Goal: Information Seeking & Learning: Learn about a topic

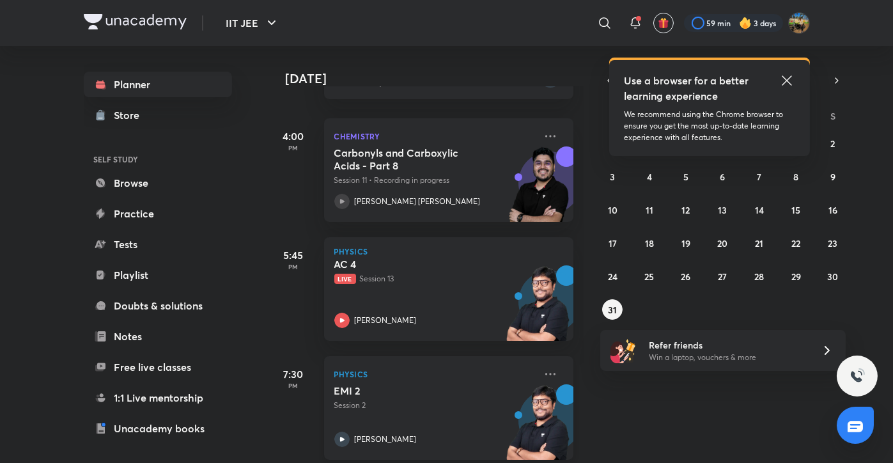
scroll to position [347, 0]
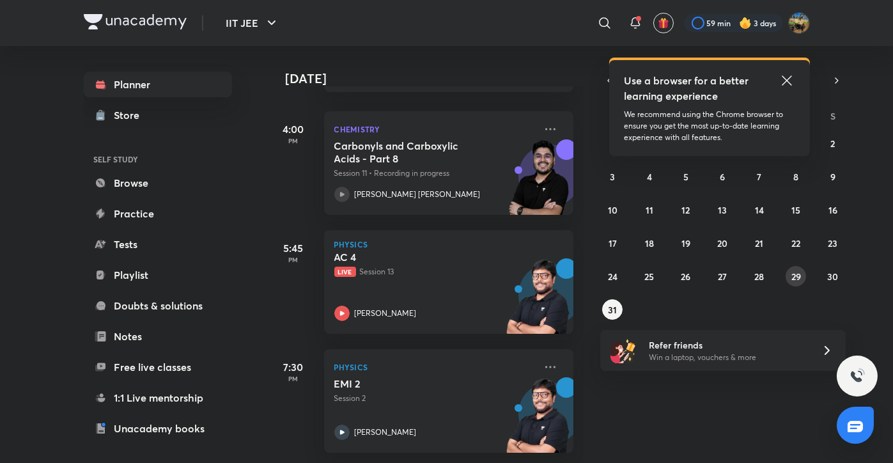
click at [798, 277] on abbr "29" at bounding box center [796, 276] width 10 height 12
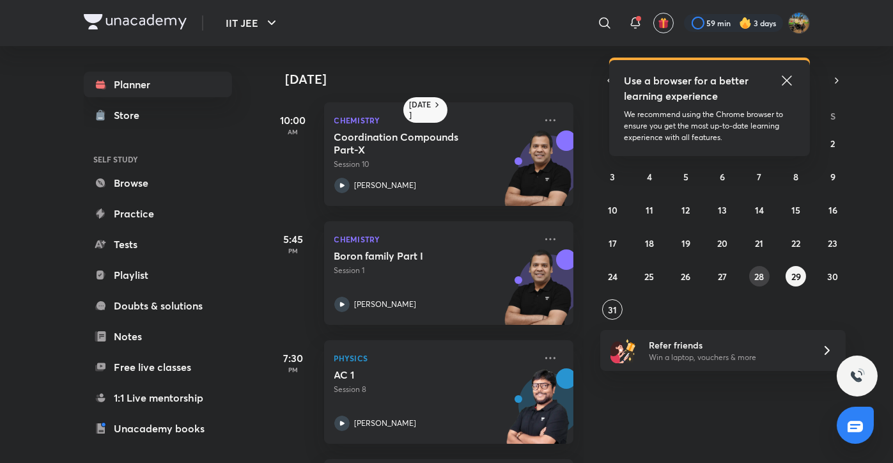
click at [761, 274] on abbr "28" at bounding box center [759, 276] width 10 height 12
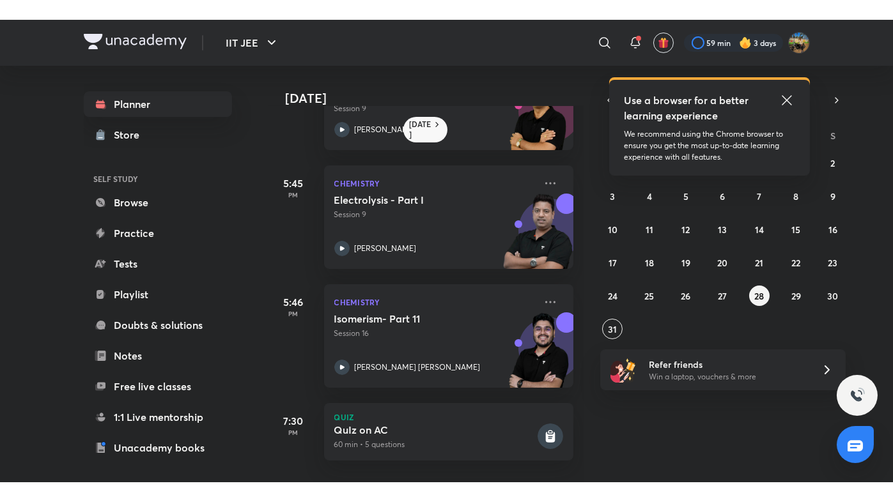
scroll to position [0, 0]
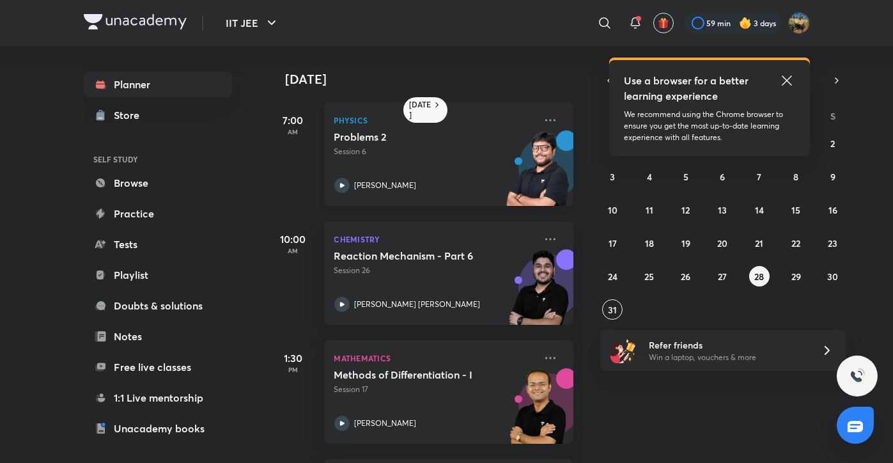
click at [372, 184] on p "[PERSON_NAME]" at bounding box center [386, 186] width 62 height 12
